Goal: Information Seeking & Learning: Find specific fact

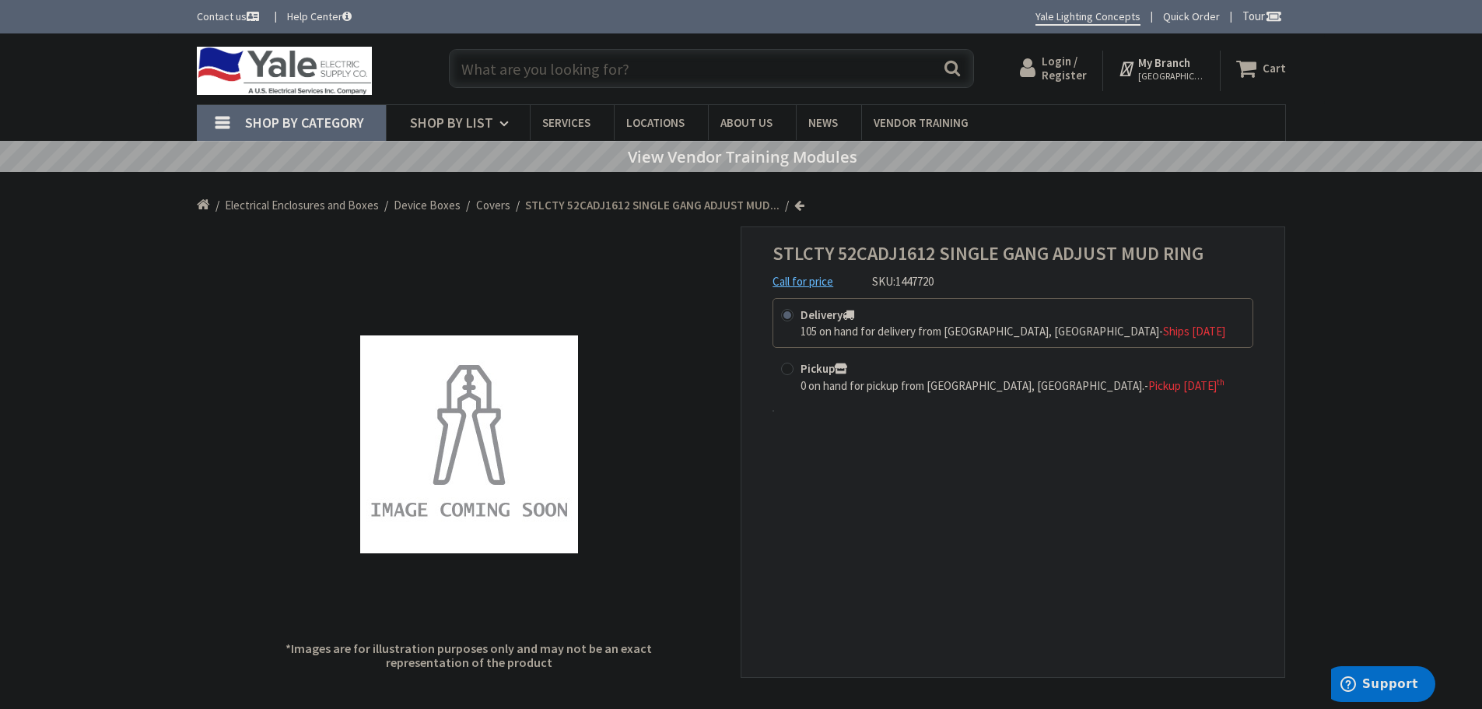
click at [462, 63] on input "text" at bounding box center [711, 68] width 525 height 39
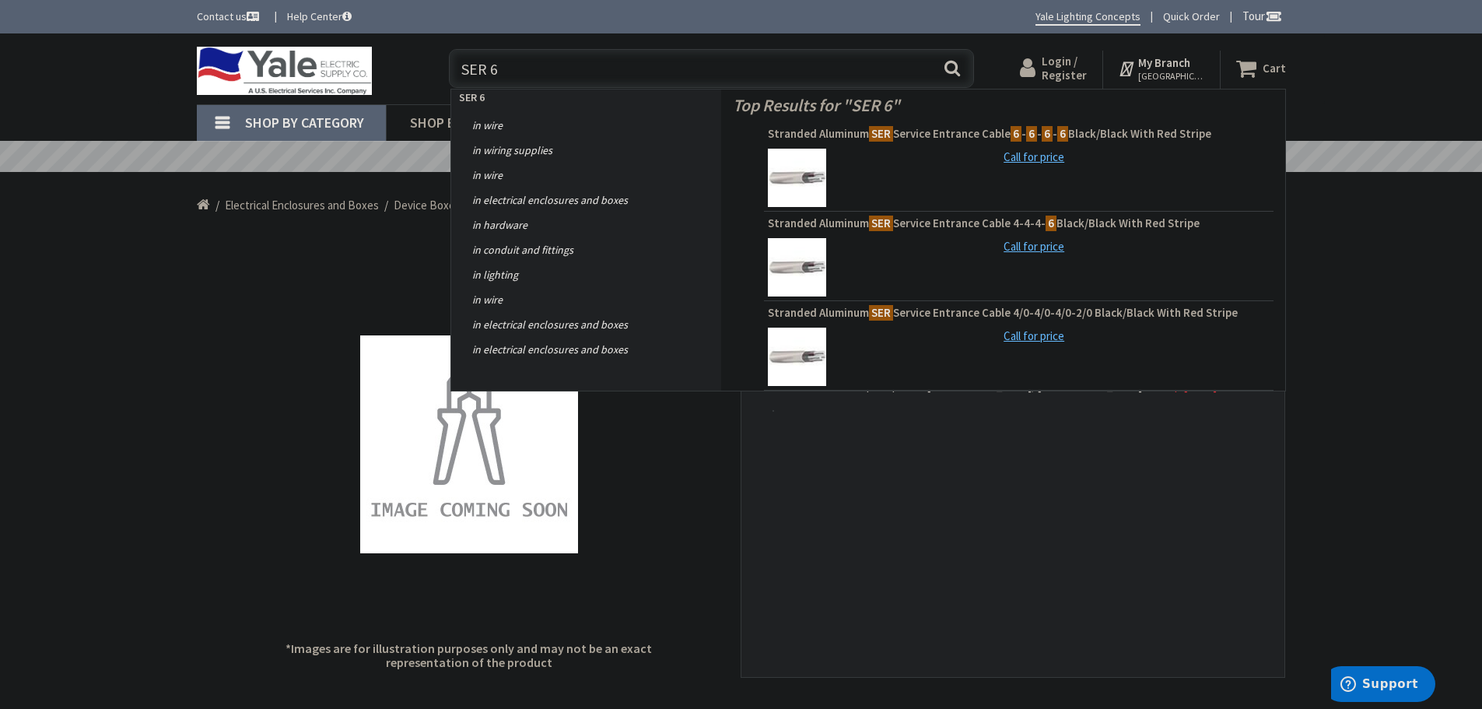
type input "SER 6"
click at [947, 68] on button "Search" at bounding box center [952, 68] width 20 height 35
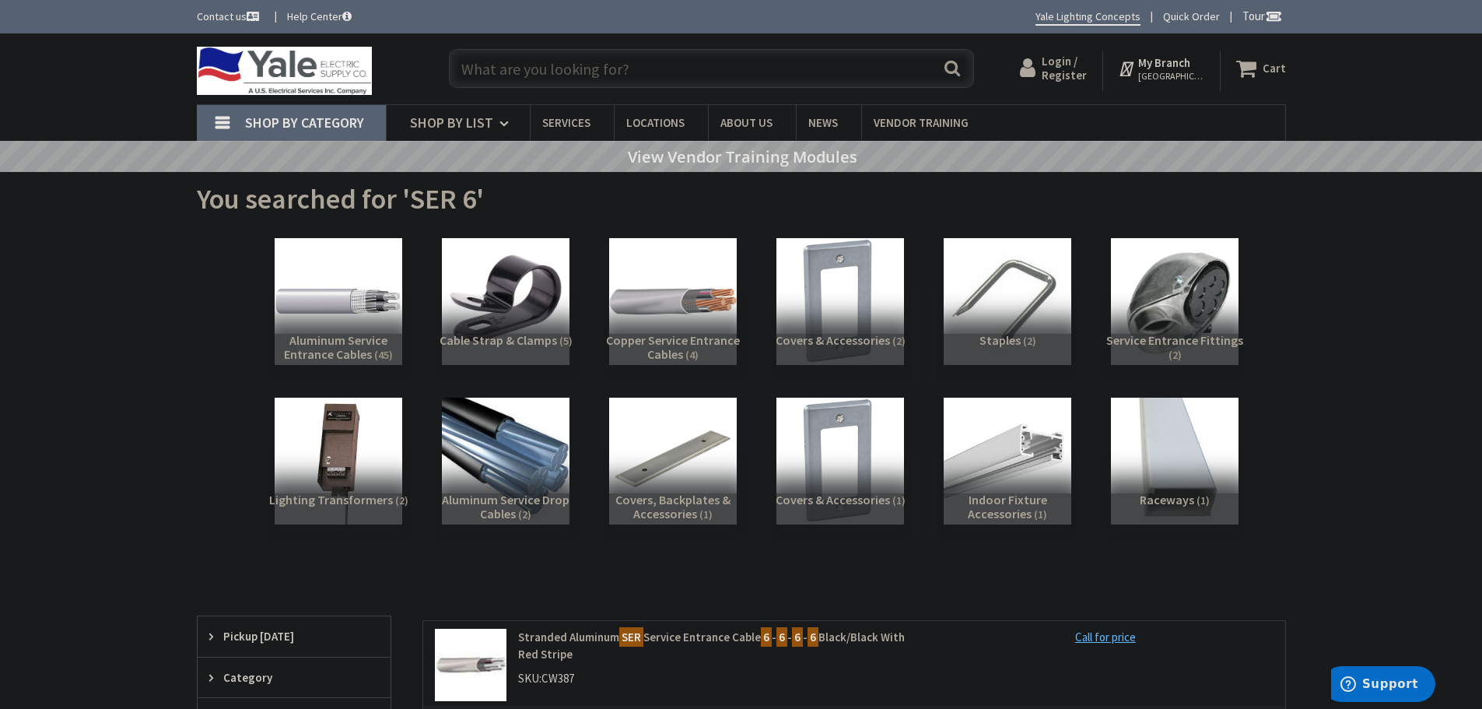
click at [496, 72] on input "text" at bounding box center [711, 68] width 525 height 39
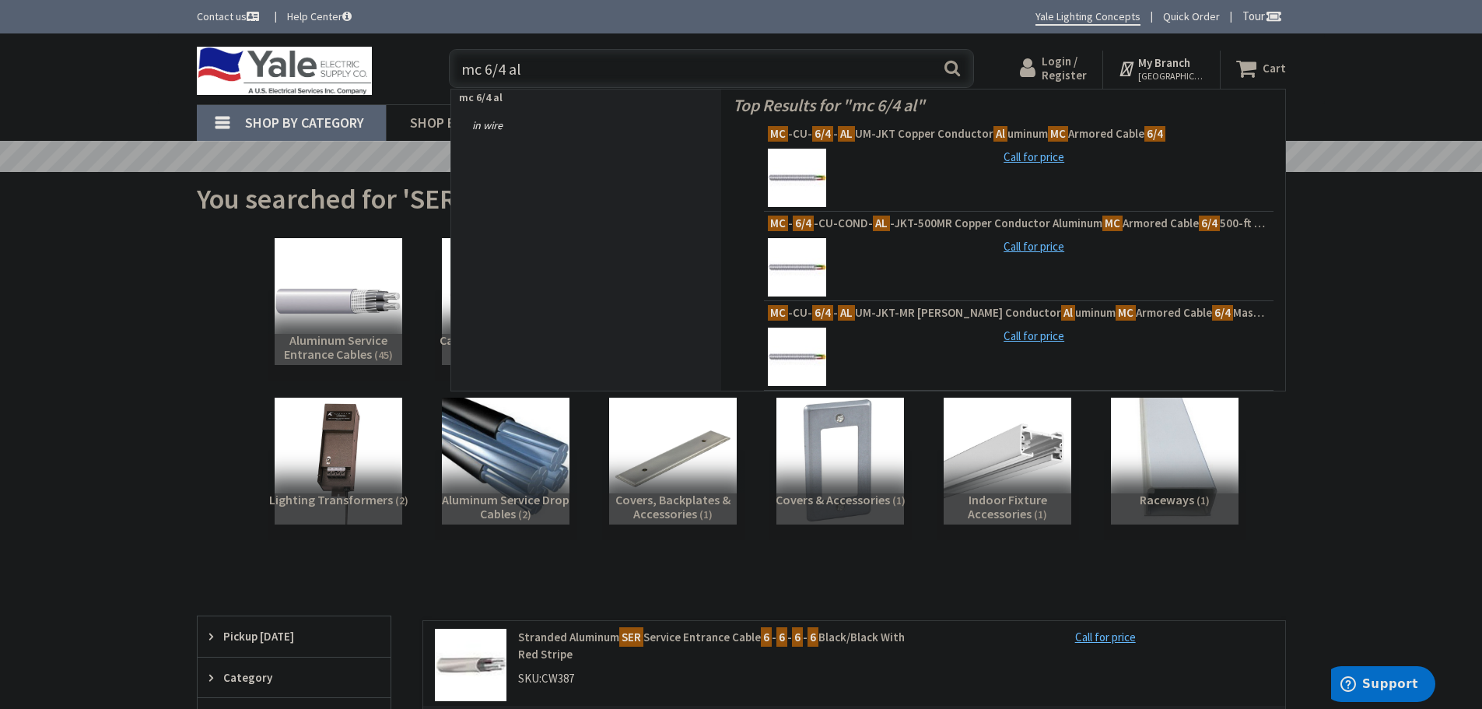
type input "mc 6/4 al"
